Goal: Transaction & Acquisition: Purchase product/service

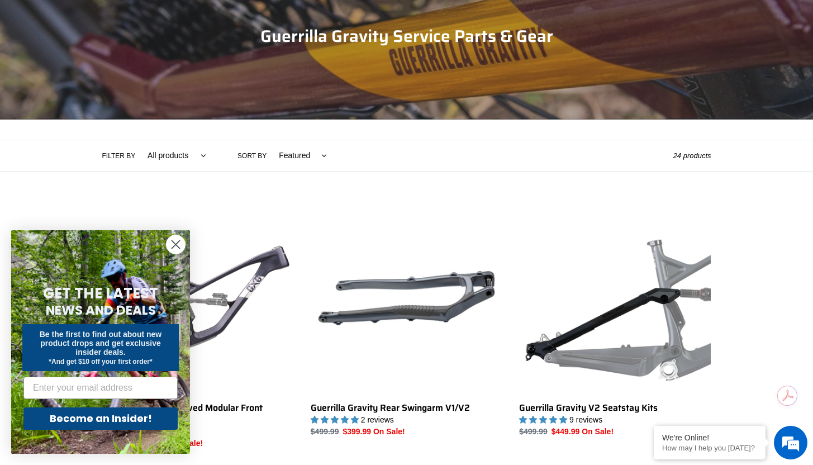
scroll to position [235, 0]
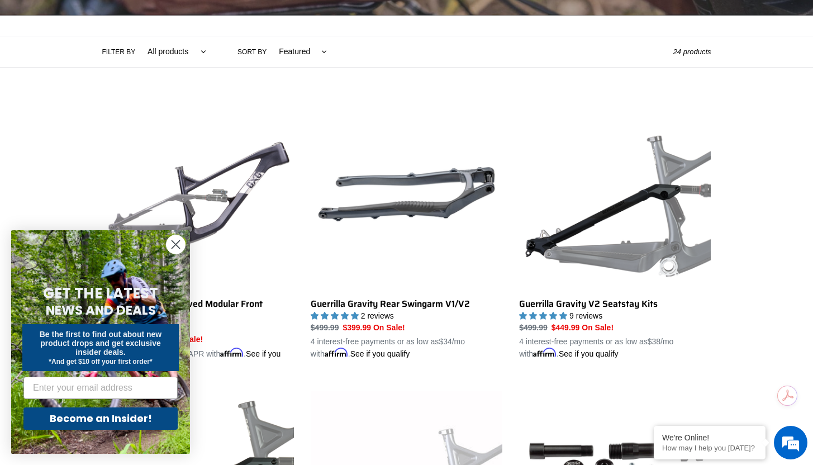
click at [176, 246] on circle "Close dialog" at bounding box center [175, 244] width 18 height 18
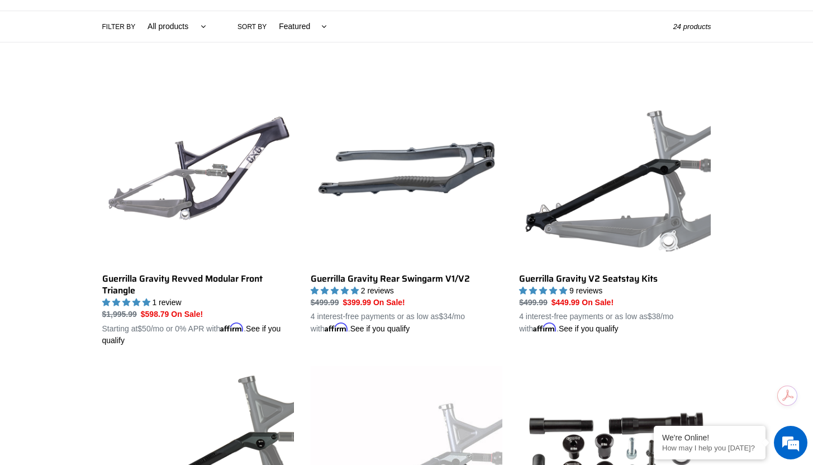
scroll to position [0, 0]
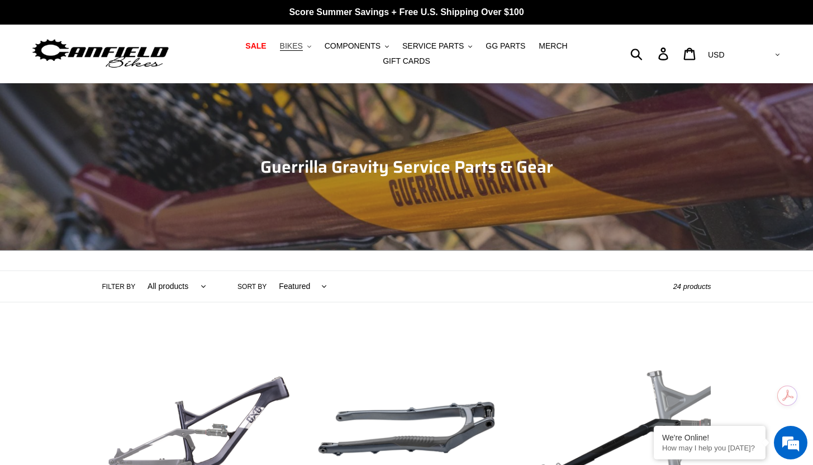
click at [298, 49] on span "BIKES" at bounding box center [291, 45] width 23 height 9
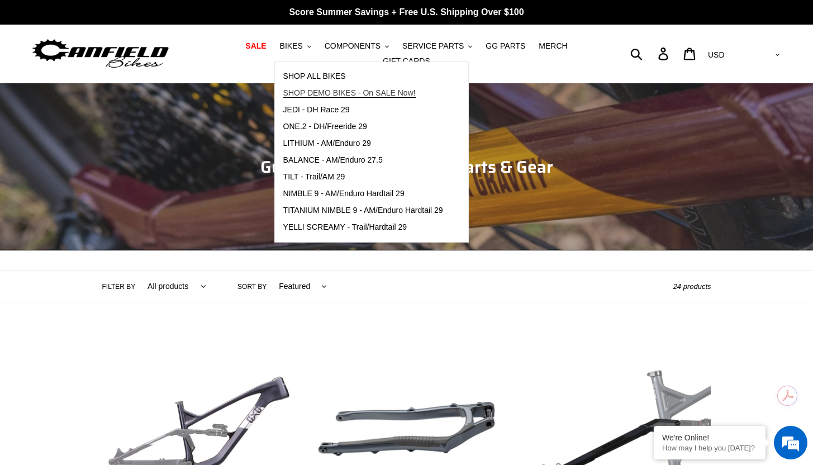
click at [304, 91] on span "SHOP DEMO BIKES - On SALE Now!" at bounding box center [349, 92] width 132 height 9
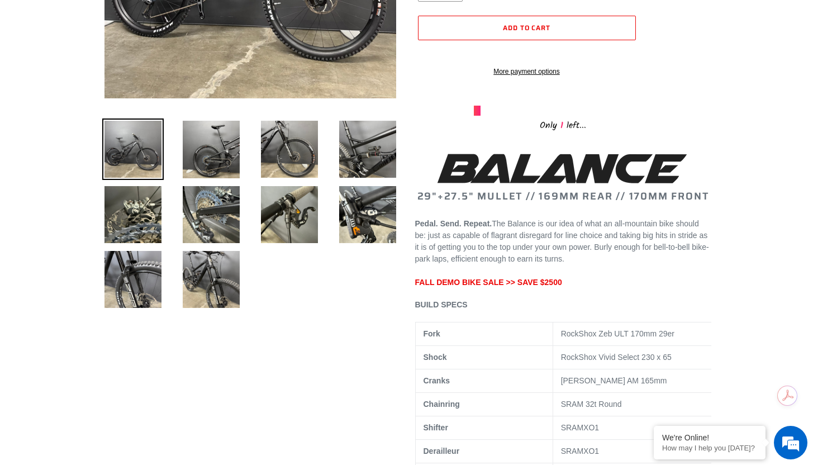
scroll to position [316, 0]
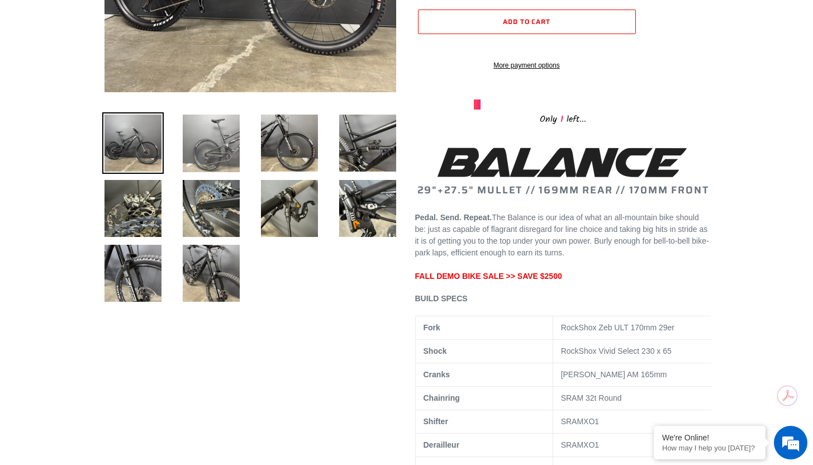
click at [231, 157] on img at bounding box center [210, 143] width 61 height 62
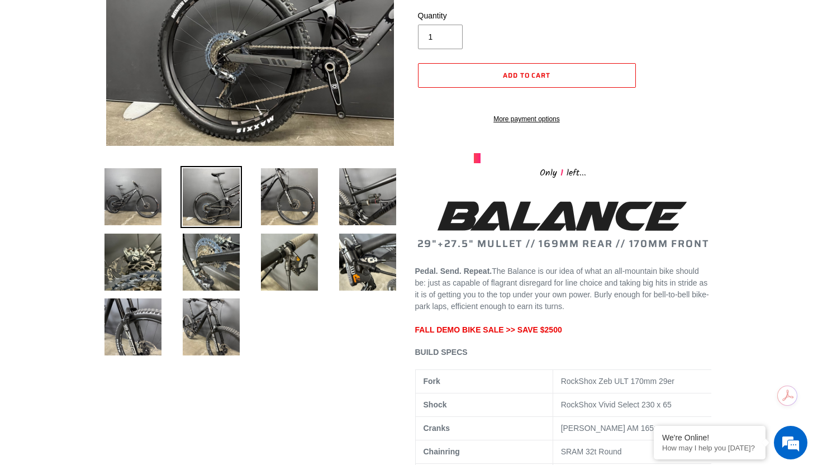
scroll to position [103, 0]
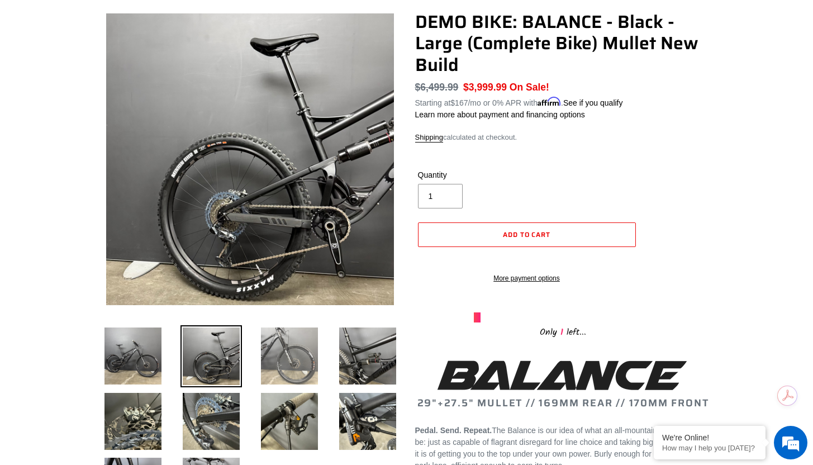
click at [282, 348] on img at bounding box center [289, 355] width 61 height 61
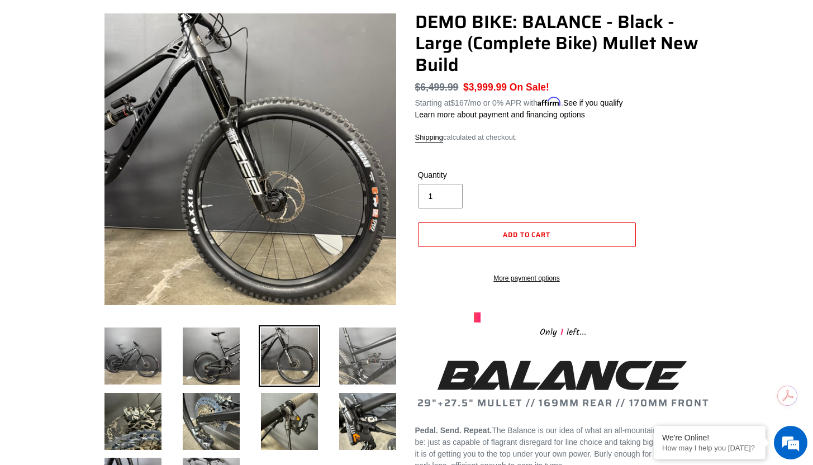
click at [341, 360] on img at bounding box center [367, 355] width 61 height 61
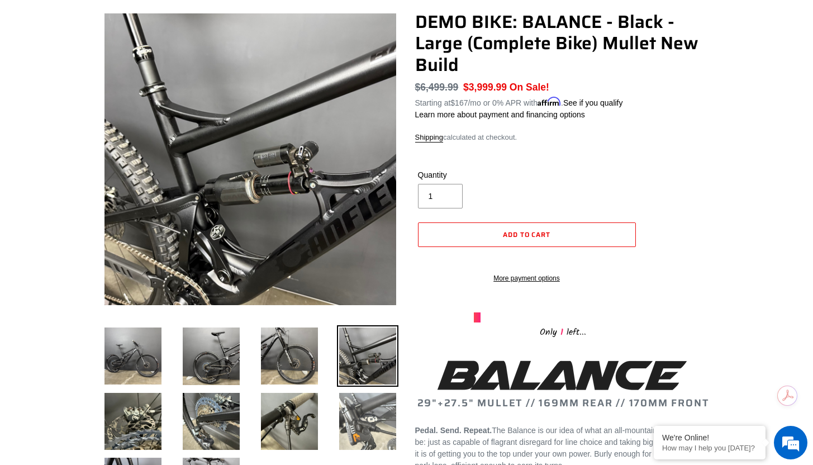
click at [360, 418] on img at bounding box center [367, 420] width 61 height 61
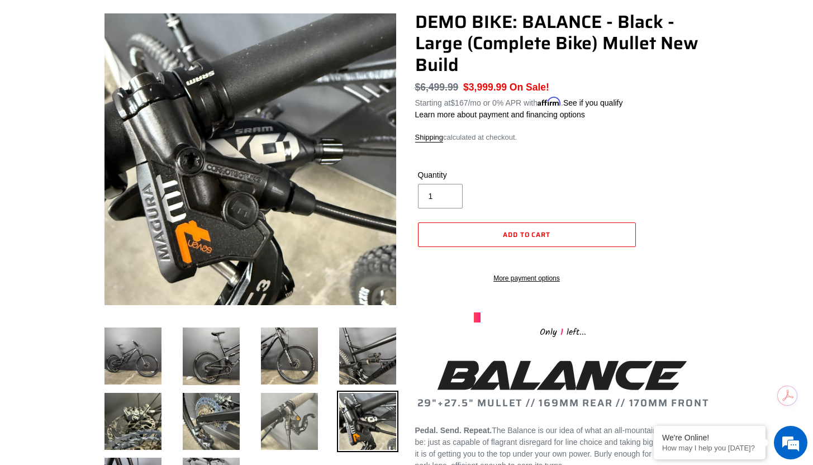
click at [309, 418] on img at bounding box center [289, 420] width 61 height 61
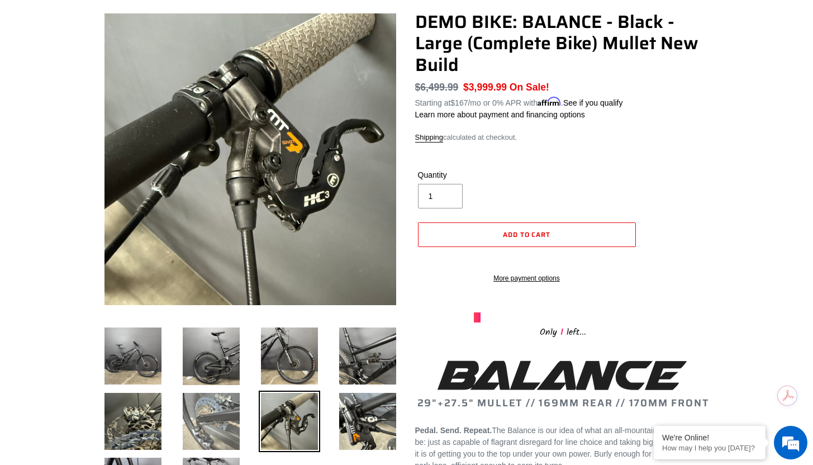
click at [207, 430] on img at bounding box center [210, 420] width 61 height 61
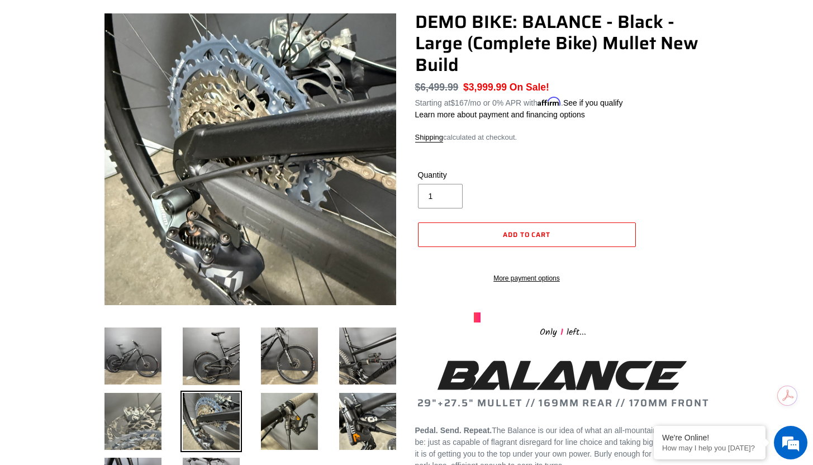
click at [140, 425] on img at bounding box center [132, 420] width 61 height 61
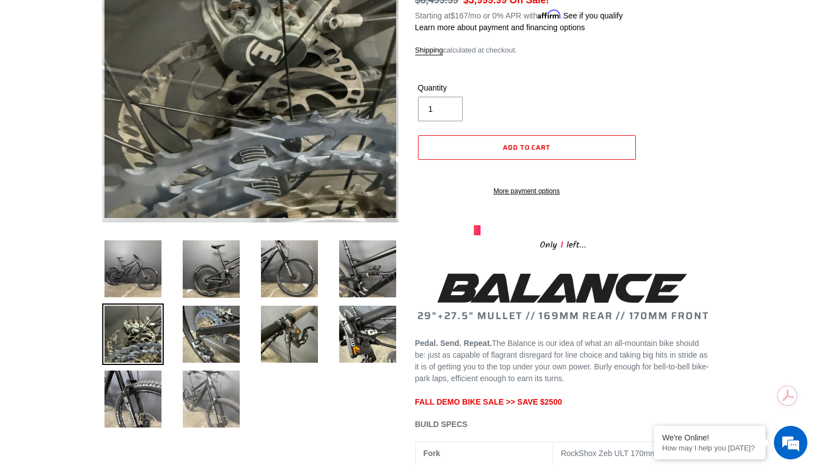
scroll to position [281, 0]
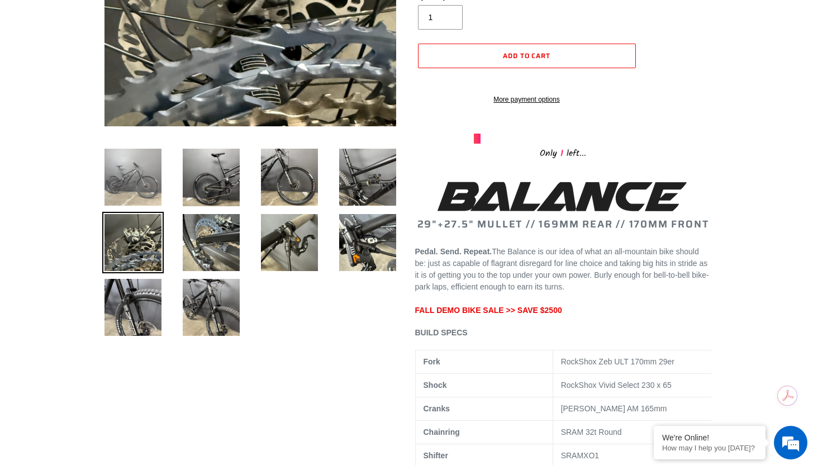
click at [118, 184] on img at bounding box center [132, 176] width 61 height 61
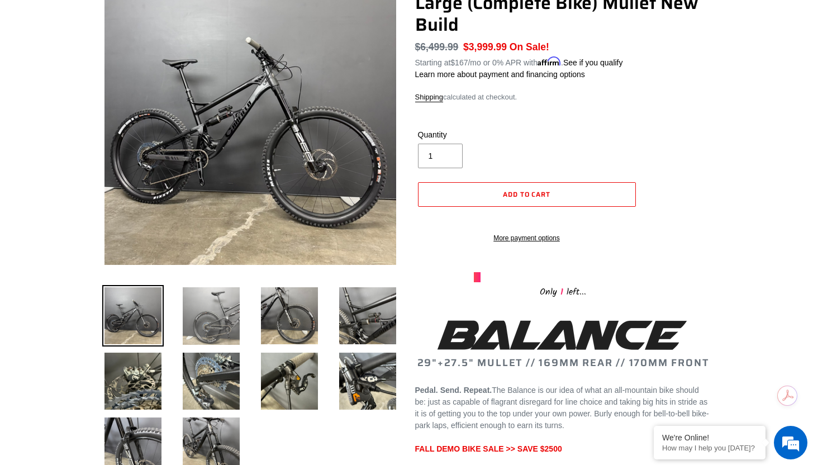
scroll to position [122, 0]
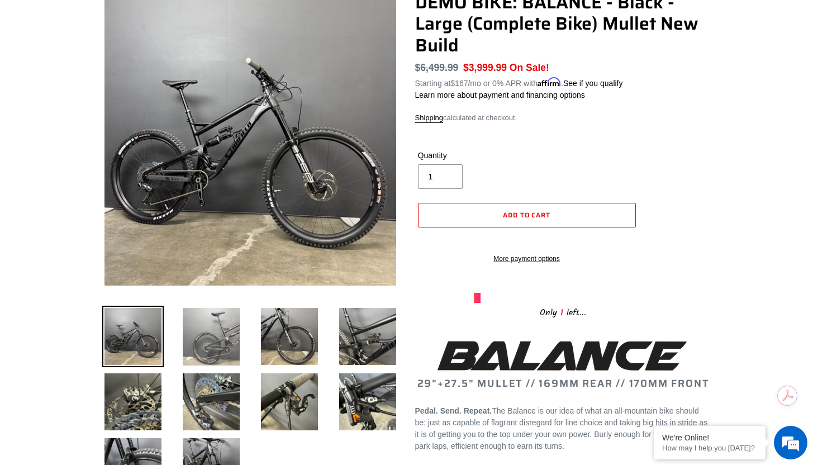
click at [207, 327] on img at bounding box center [210, 336] width 61 height 62
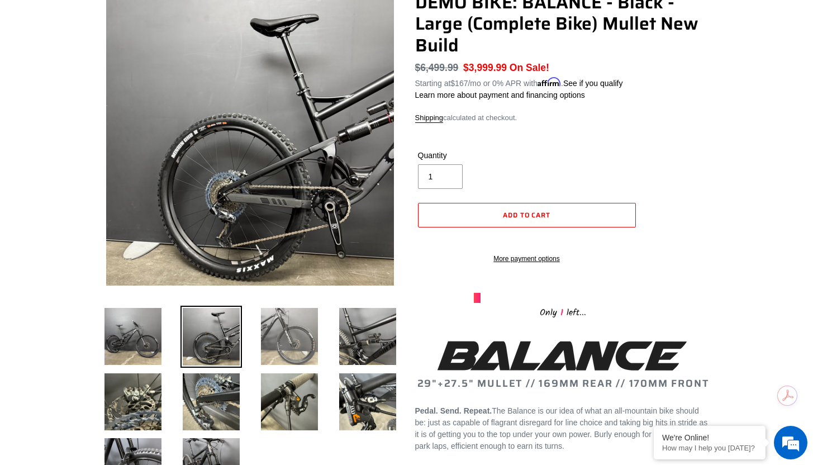
click at [285, 329] on img at bounding box center [289, 335] width 61 height 61
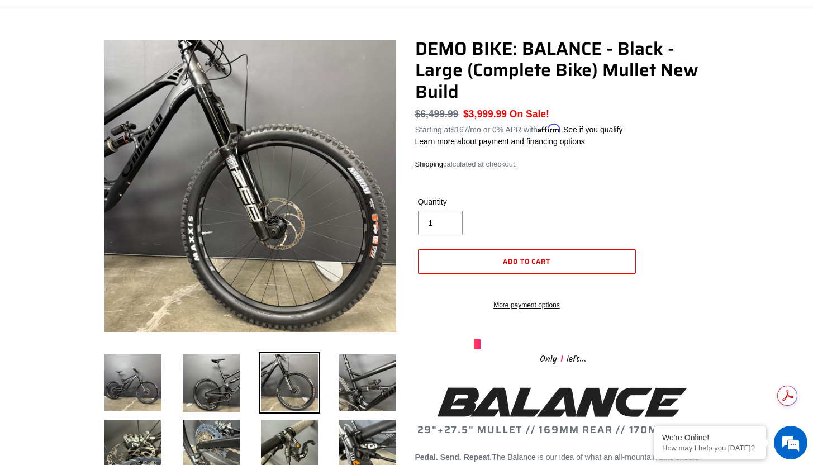
scroll to position [0, 0]
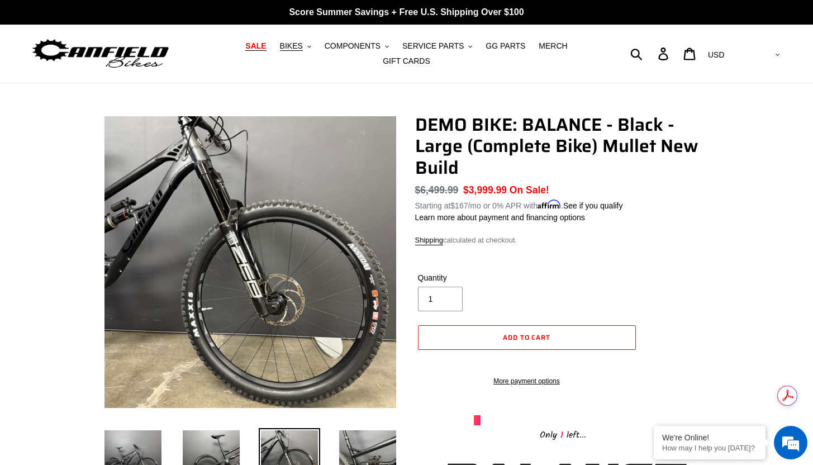
click at [264, 46] on span "SALE" at bounding box center [255, 45] width 21 height 9
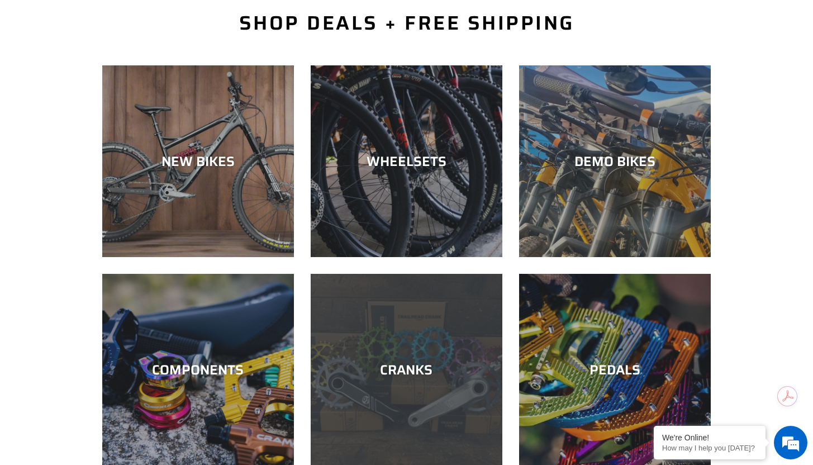
scroll to position [289, 0]
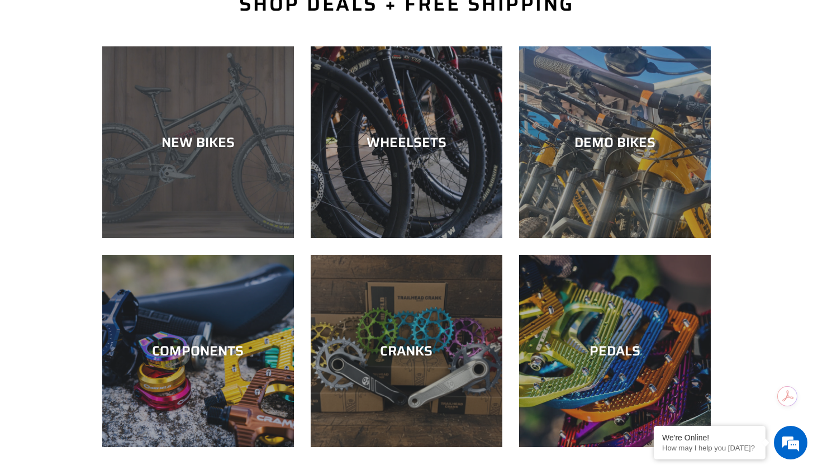
click at [243, 238] on div "NEW BIKES" at bounding box center [198, 238] width 192 height 0
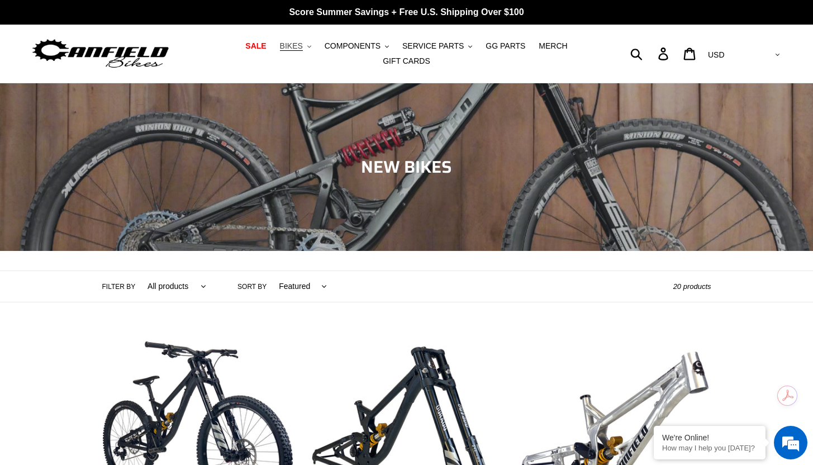
click at [295, 45] on span "BIKES" at bounding box center [291, 45] width 23 height 9
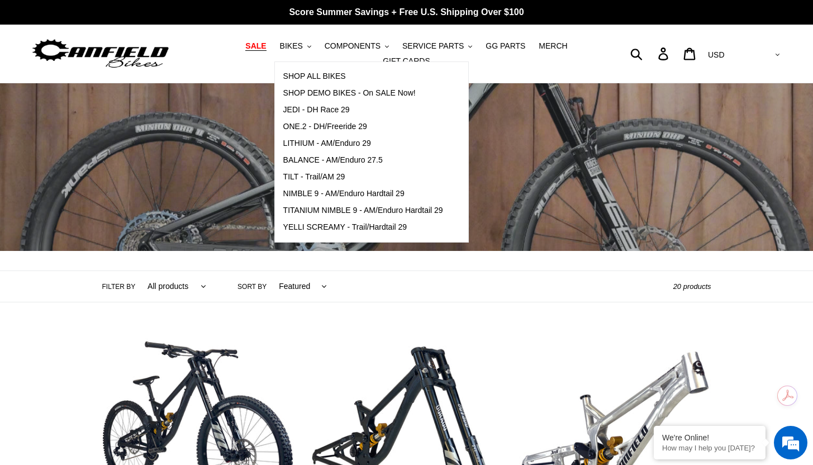
click at [262, 44] on span "SALE" at bounding box center [255, 45] width 21 height 9
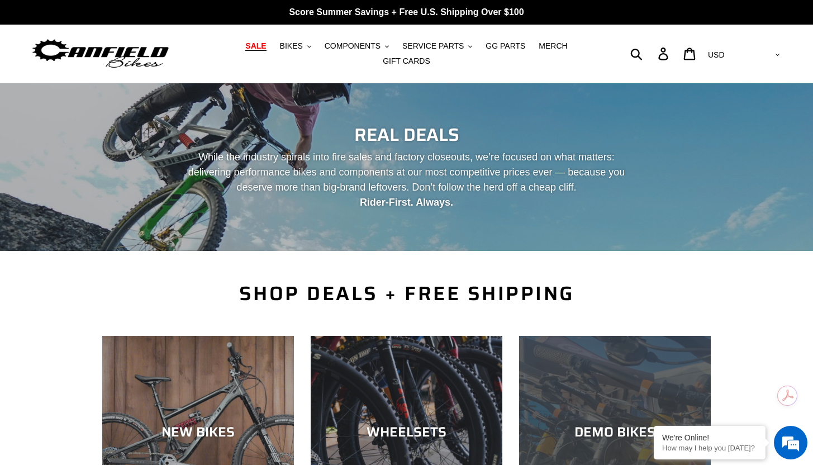
scroll to position [2, 0]
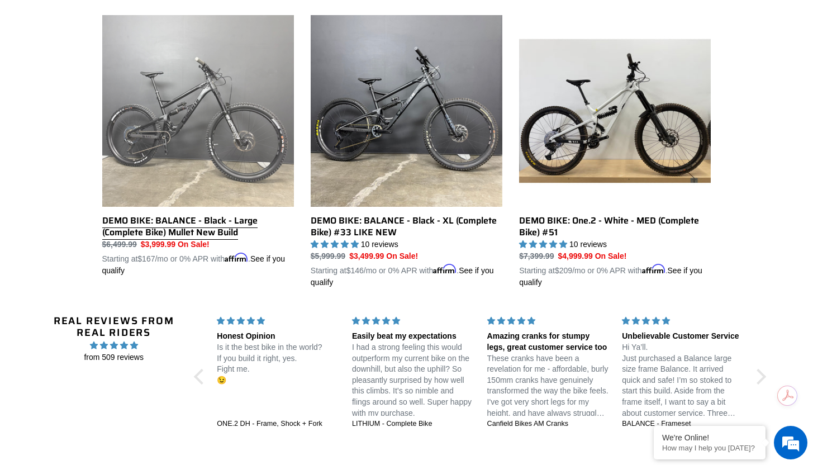
click at [265, 155] on link "DEMO BIKE: BALANCE - Black - Large (Complete Bike) Mullet New Build" at bounding box center [198, 145] width 192 height 261
